Goal: Task Accomplishment & Management: Use online tool/utility

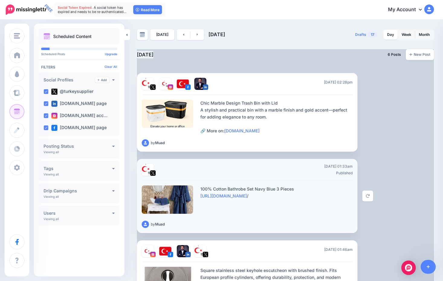
click at [384, 190] on div "Send Again" at bounding box center [383, 196] width 45 height 74
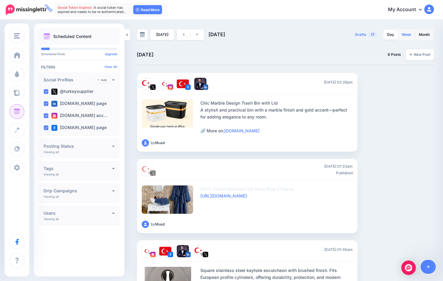
click at [410, 33] on link "Week" at bounding box center [406, 35] width 17 height 10
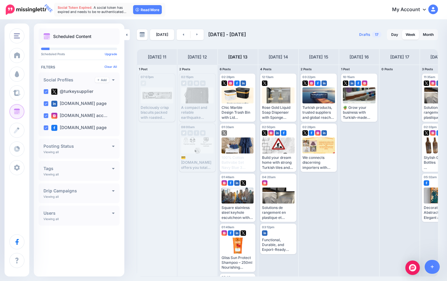
scroll to position [0, 22]
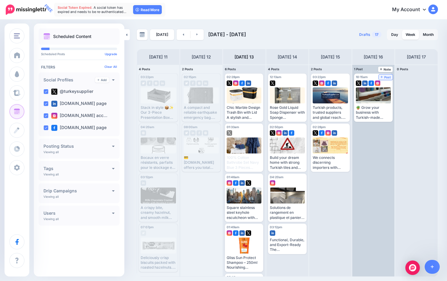
click at [381, 76] on span "Post" at bounding box center [386, 77] width 11 height 3
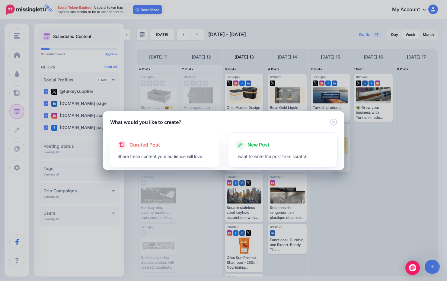
click at [266, 141] on div "New Post" at bounding box center [282, 145] width 94 height 10
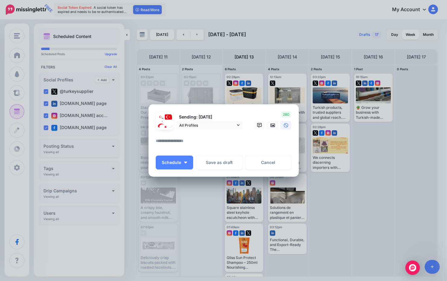
click at [216, 78] on div "Create Post Loading Sending: [DATE]" at bounding box center [223, 140] width 447 height 281
click at [264, 164] on link "Cancel" at bounding box center [268, 163] width 46 height 14
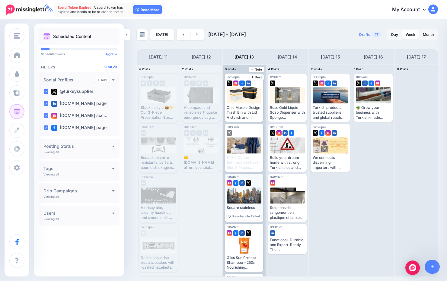
click at [243, 196] on div at bounding box center [244, 196] width 35 height 16
click at [240, 77] on span "02:28pm" at bounding box center [233, 77] width 13 height 4
click at [238, 115] on span "Reschedule Failed" at bounding box center [245, 116] width 27 height 3
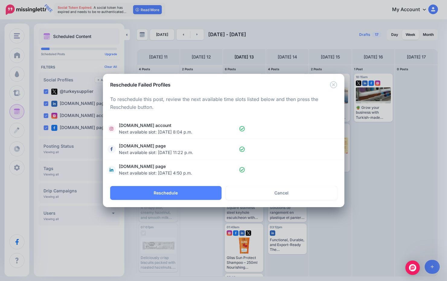
click at [387, 68] on div "Reschedule Failed Profiles Loading To reschedule this post, review the next ava…" at bounding box center [223, 140] width 447 height 281
click at [334, 80] on div "Reschedule Failed Profiles" at bounding box center [224, 81] width 242 height 14
click at [333, 82] on icon "Close" at bounding box center [333, 84] width 7 height 7
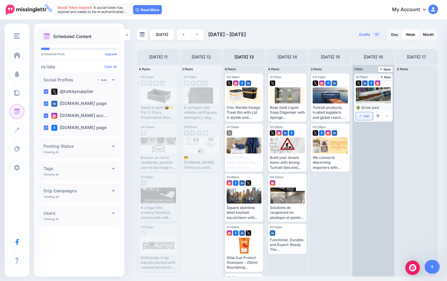
click at [365, 115] on span "Edit" at bounding box center [367, 116] width 6 height 3
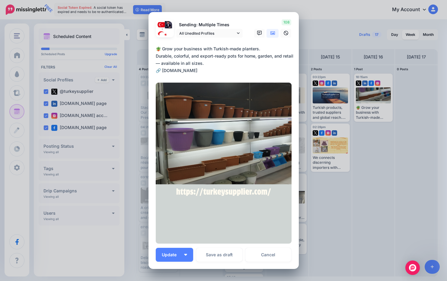
drag, startPoint x: 152, startPoint y: 47, endPoint x: 211, endPoint y: 62, distance: 60.8
click at [211, 62] on div "Loading Sending: Multiple Times All Unedited Profiles" at bounding box center [224, 140] width 150 height 257
copy div
click at [334, 24] on div "Edit Post Loading Sending: Multiple Times" at bounding box center [223, 140] width 447 height 281
click at [267, 254] on link "Cancel" at bounding box center [268, 255] width 46 height 14
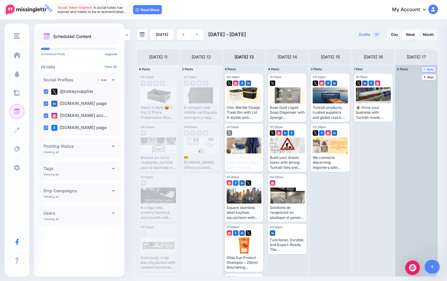
click at [424, 68] on icon at bounding box center [424, 69] width 2 height 3
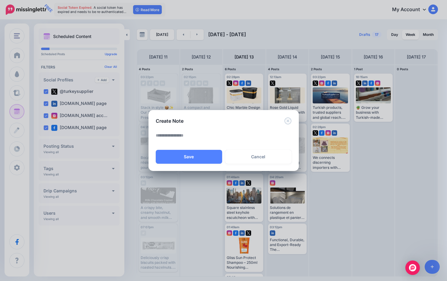
click at [292, 122] on div "Create Note" at bounding box center [224, 117] width 150 height 14
click at [291, 122] on icon "Close" at bounding box center [287, 120] width 7 height 7
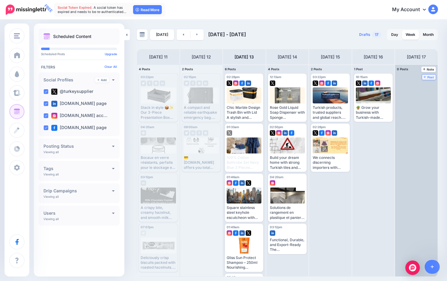
click at [432, 78] on span "Post" at bounding box center [429, 77] width 11 height 3
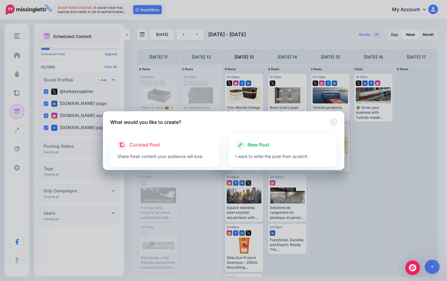
click at [266, 156] on p "I want to write the post from scratch." at bounding box center [282, 156] width 94 height 7
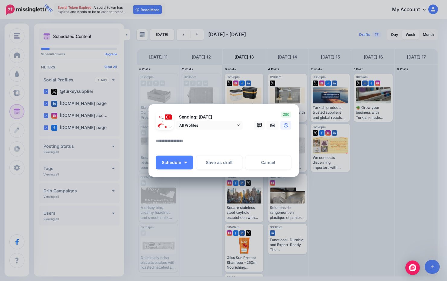
click at [257, 133] on div at bounding box center [224, 134] width 136 height 8
click at [218, 139] on textarea at bounding box center [225, 143] width 139 height 12
paste textarea "**********"
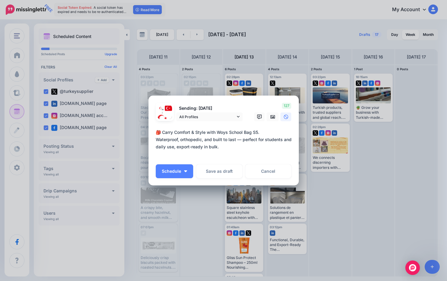
click at [235, 150] on textarea "**********" at bounding box center [225, 143] width 139 height 29
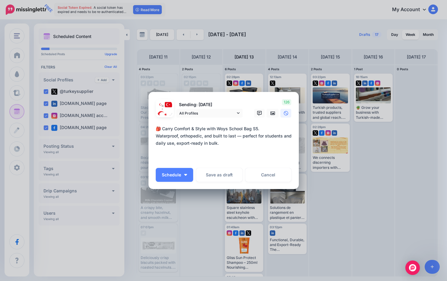
paste textarea "**********"
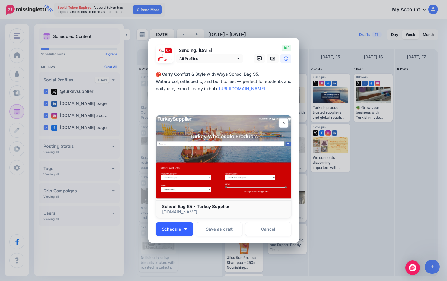
type textarea "**********"
click at [184, 229] on img "button" at bounding box center [185, 230] width 3 height 2
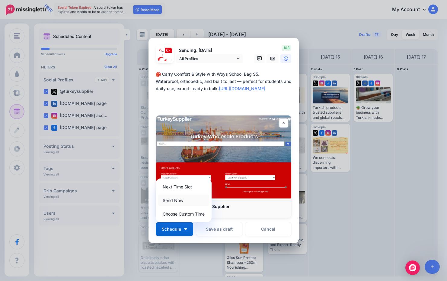
click at [186, 200] on link "Send Now" at bounding box center [183, 201] width 51 height 12
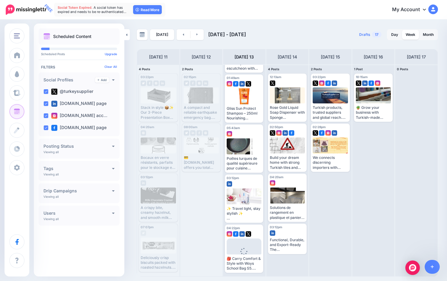
scroll to position [149, 0]
